Goal: Task Accomplishment & Management: Manage account settings

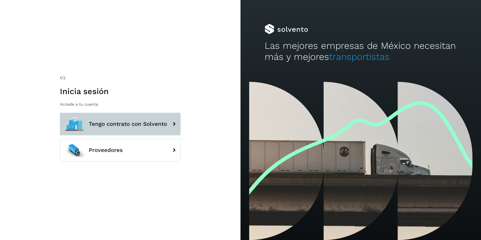
click at [143, 128] on button "Tengo contrato con Solvento" at bounding box center [120, 124] width 121 height 23
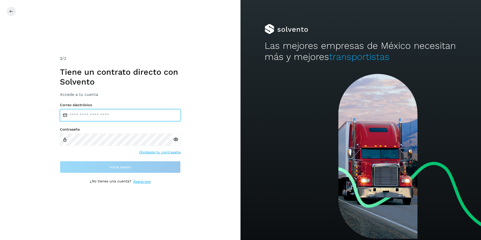
click at [129, 116] on input "email" at bounding box center [120, 115] width 121 height 12
type input "*"
type input "**********"
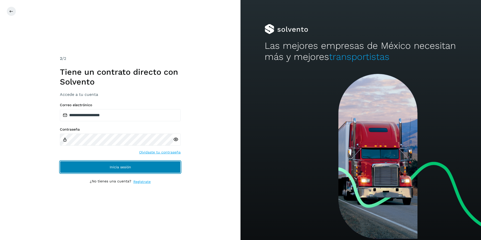
click at [127, 167] on span "Inicia sesión" at bounding box center [120, 167] width 21 height 4
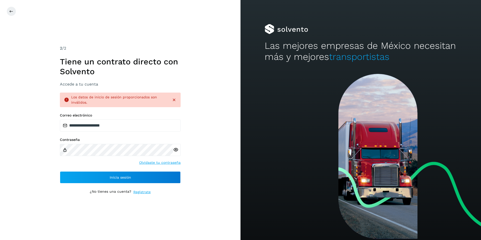
click at [176, 99] on icon at bounding box center [173, 99] width 5 height 5
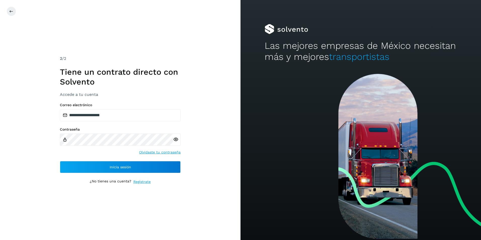
click at [175, 140] on icon at bounding box center [175, 139] width 5 height 5
